Goal: Transaction & Acquisition: Purchase product/service

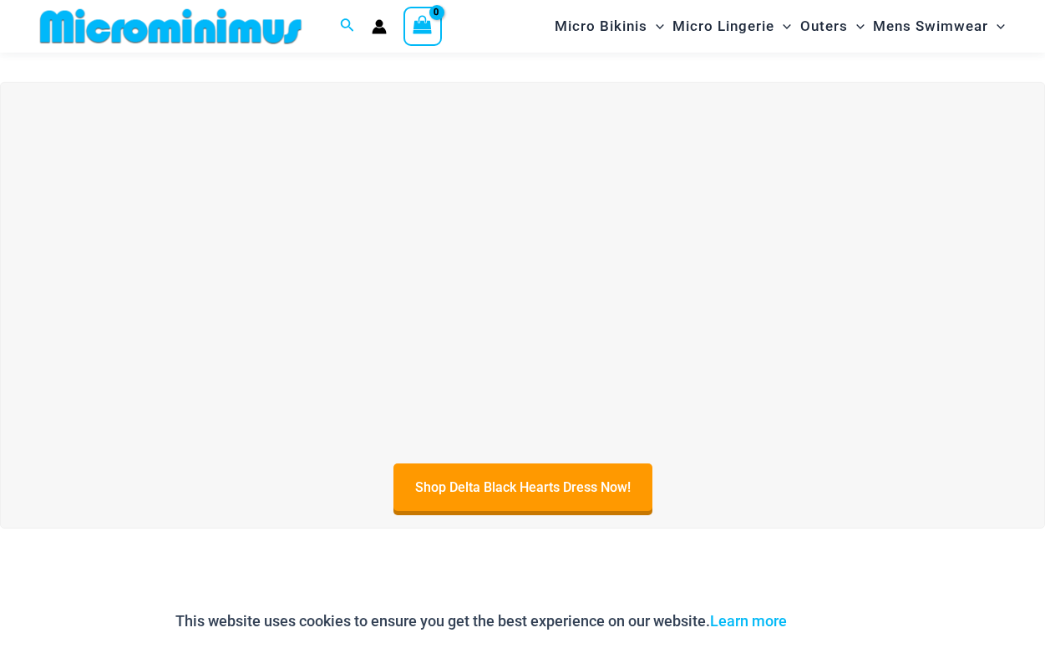
scroll to position [406, 0]
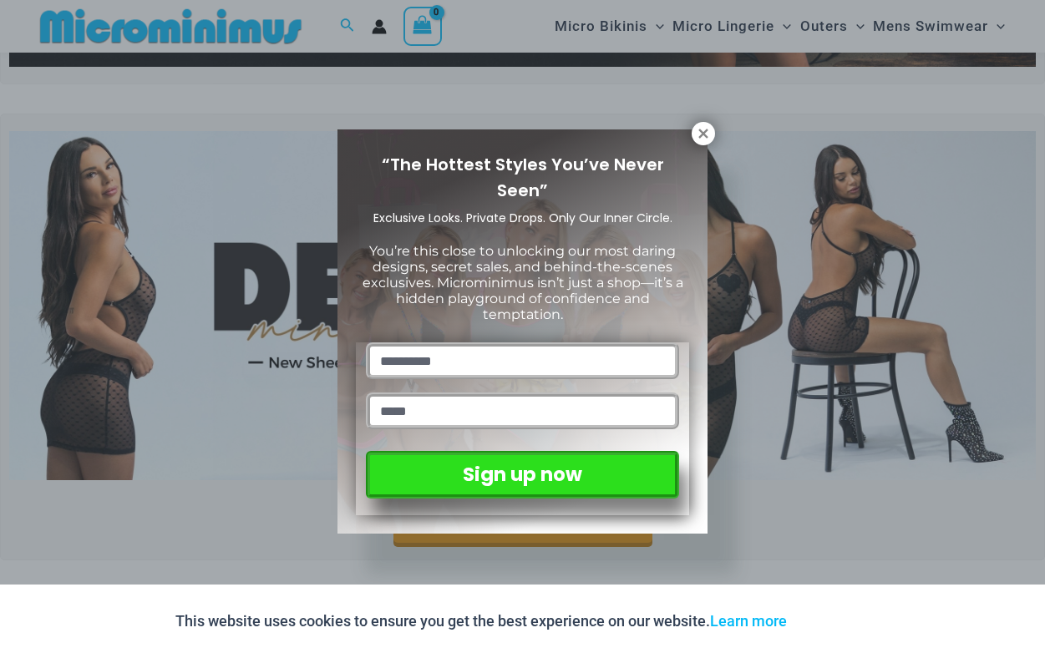
click at [552, 258] on span "You’re this close to unlocking our most daring designs, secret sales, and behin…" at bounding box center [523, 283] width 321 height 80
click at [743, 264] on div "“The Hottest Styles You’ve Never Seen” Exclusive Looks. Private Drops. Only Our…" at bounding box center [522, 329] width 1045 height 658
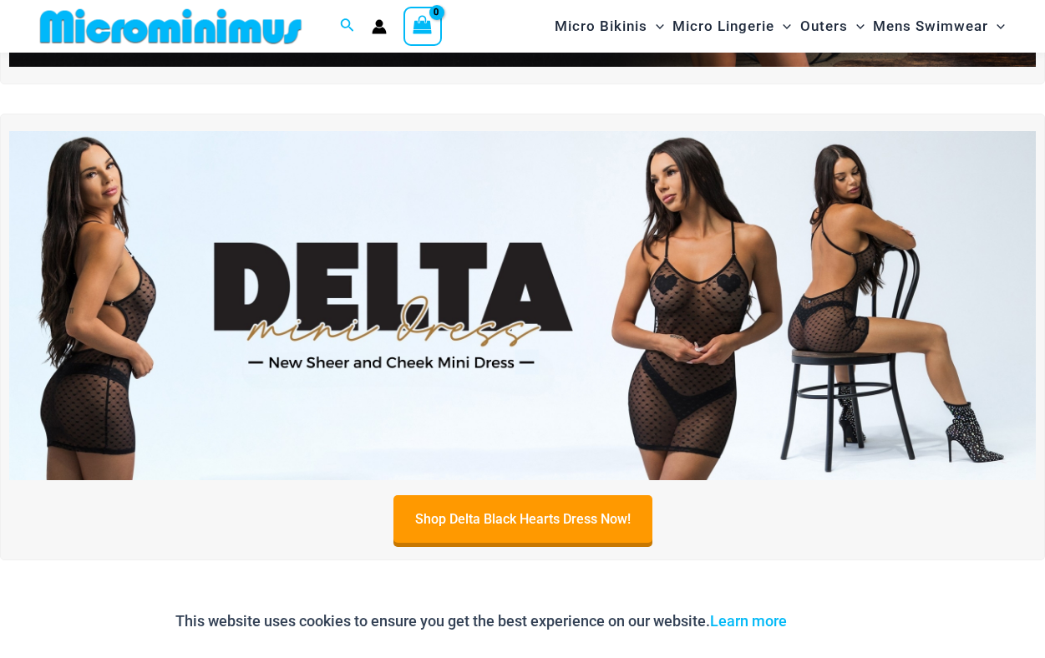
click at [587, 435] on img at bounding box center [522, 305] width 1027 height 349
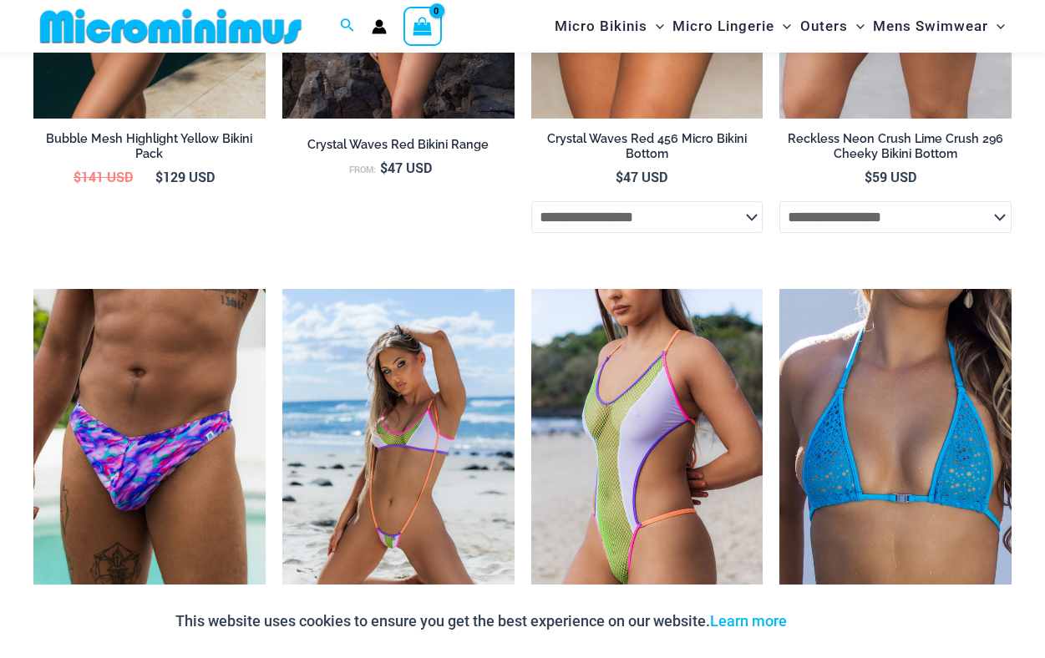
scroll to position [2177, 0]
